Goal: Find contact information: Find contact information

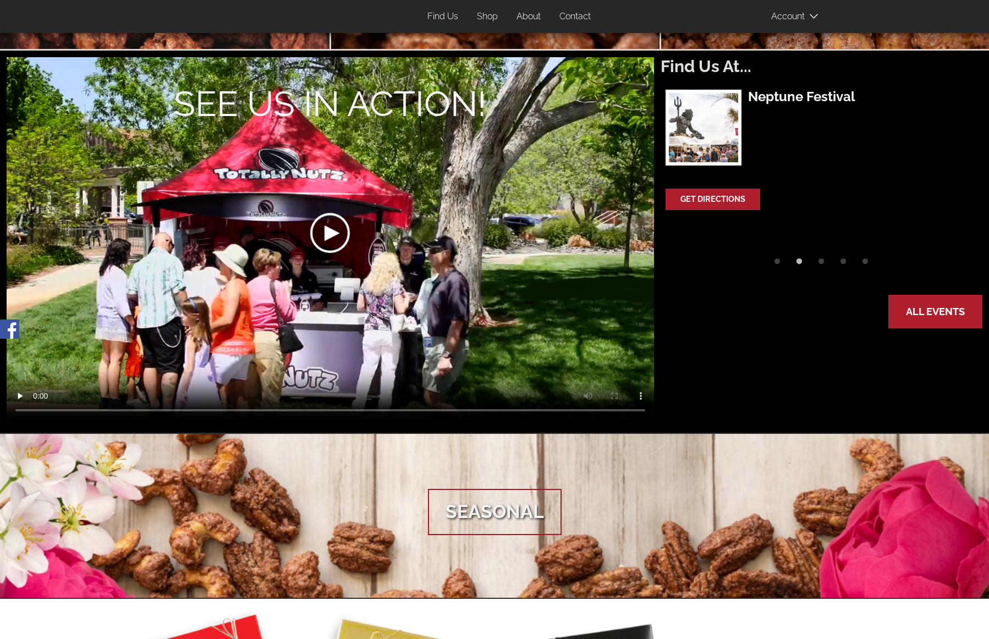
scroll to position [653, 0]
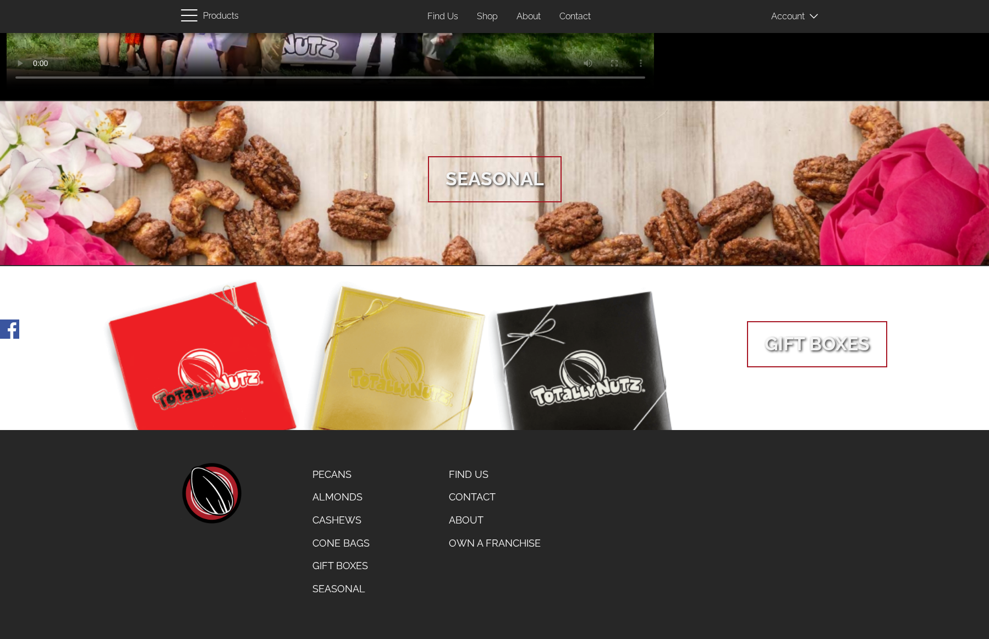
click at [467, 501] on link "Contact" at bounding box center [495, 497] width 108 height 23
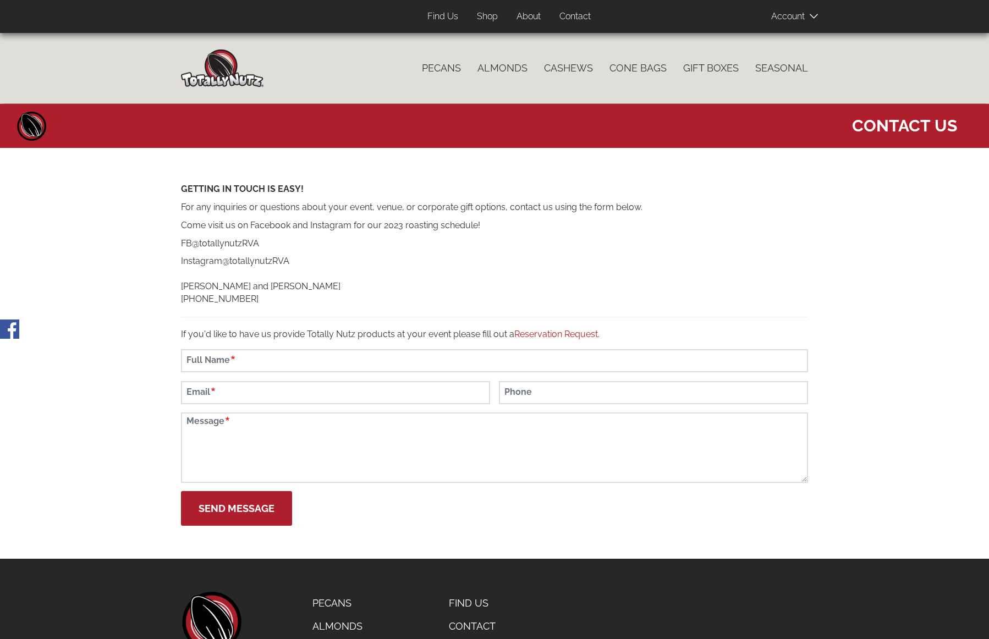
click at [526, 18] on link "About" at bounding box center [528, 16] width 41 height 21
